Goal: Transaction & Acquisition: Subscribe to service/newsletter

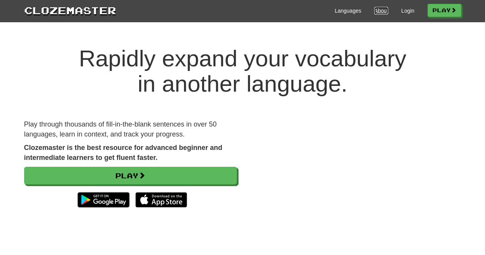
click at [379, 11] on link "About" at bounding box center [381, 11] width 14 height 8
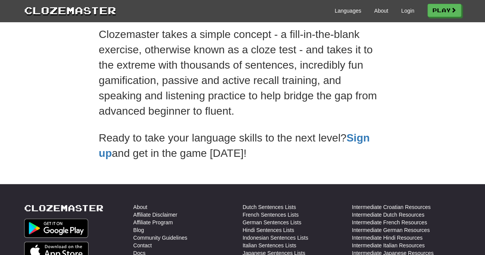
scroll to position [115, 0]
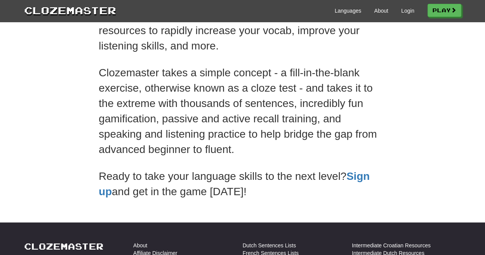
click at [347, 6] on div "Languages About Login Play" at bounding box center [288, 10] width 345 height 14
click at [348, 11] on link "Languages" at bounding box center [348, 11] width 26 height 8
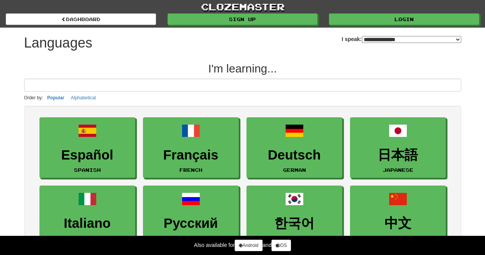
select select "*******"
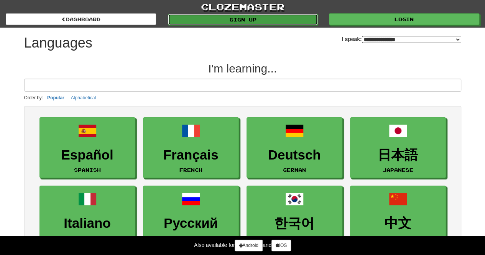
click at [244, 19] on link "Sign up" at bounding box center [243, 20] width 150 height 12
